Goal: Check status: Check status

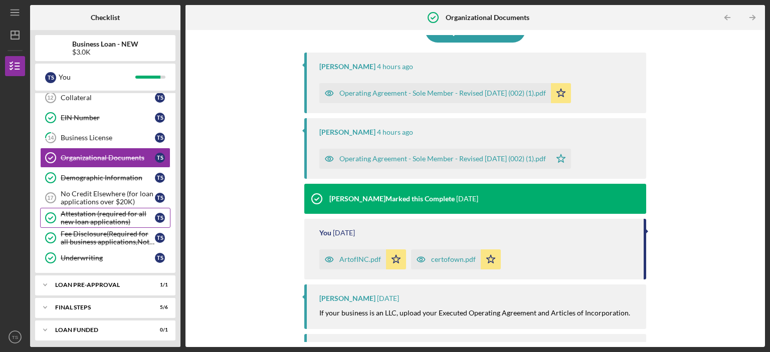
scroll to position [192, 0]
click at [111, 282] on div "LOAN PRE-APPROVAL" at bounding box center [109, 285] width 108 height 6
click at [102, 330] on div "FINAL STEPS" at bounding box center [109, 333] width 108 height 6
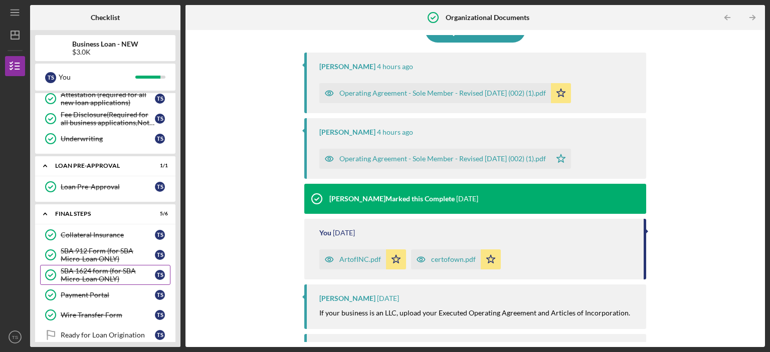
scroll to position [341, 0]
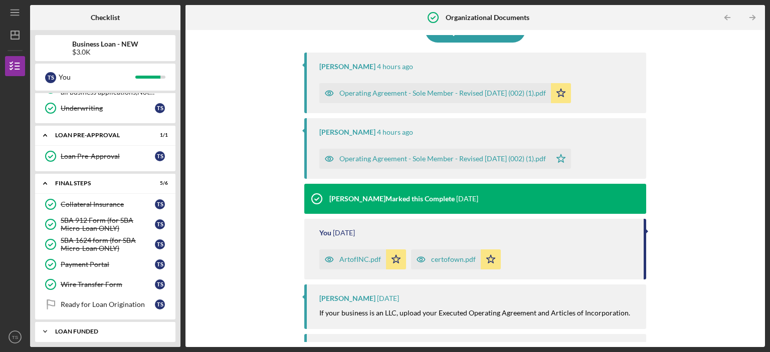
click at [108, 329] on div "LOAN FUNDED" at bounding box center [109, 332] width 108 height 6
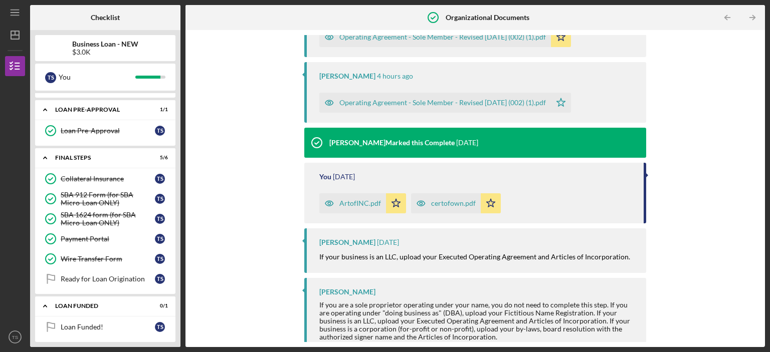
scroll to position [168, 0]
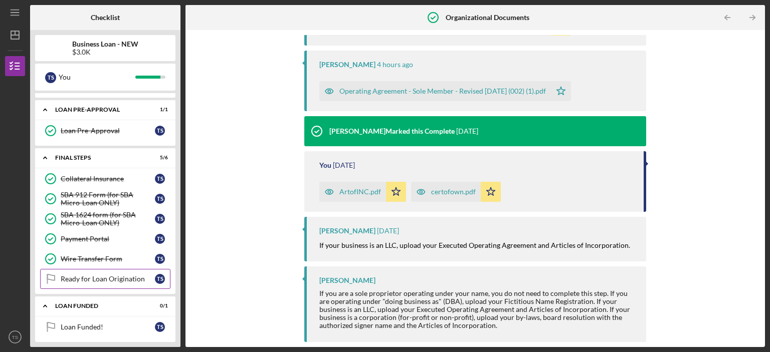
click at [132, 276] on div "Ready for Loan Origination" at bounding box center [108, 279] width 94 height 8
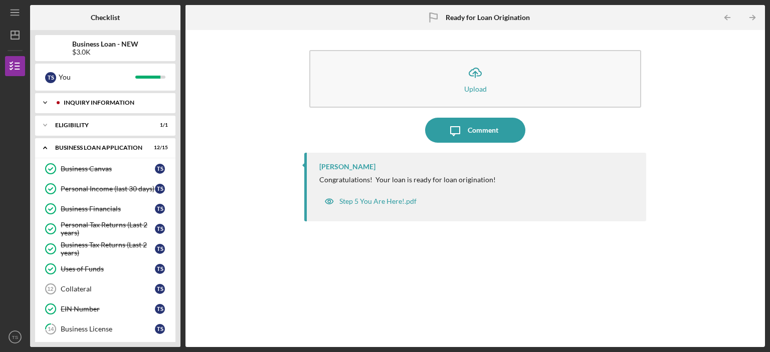
click at [121, 99] on div "Icon/Expander INQUIRY INFORMATION 5 / 5" at bounding box center [105, 103] width 140 height 20
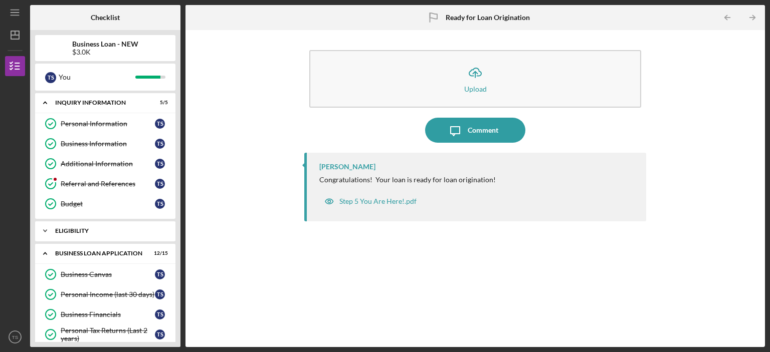
click at [115, 228] on div "ELIGIBILITY" at bounding box center [109, 231] width 108 height 6
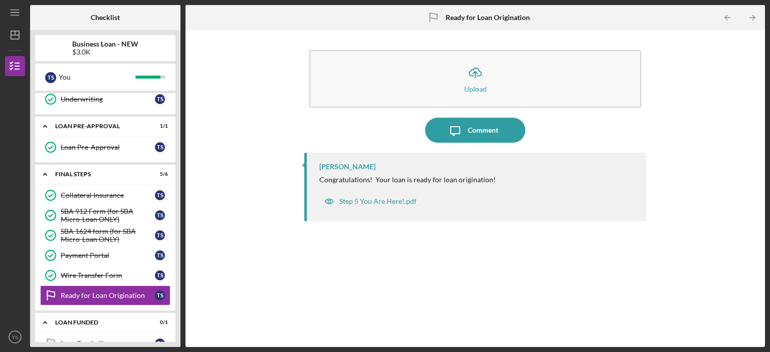
scroll to position [497, 0]
